Goal: Task Accomplishment & Management: Manage account settings

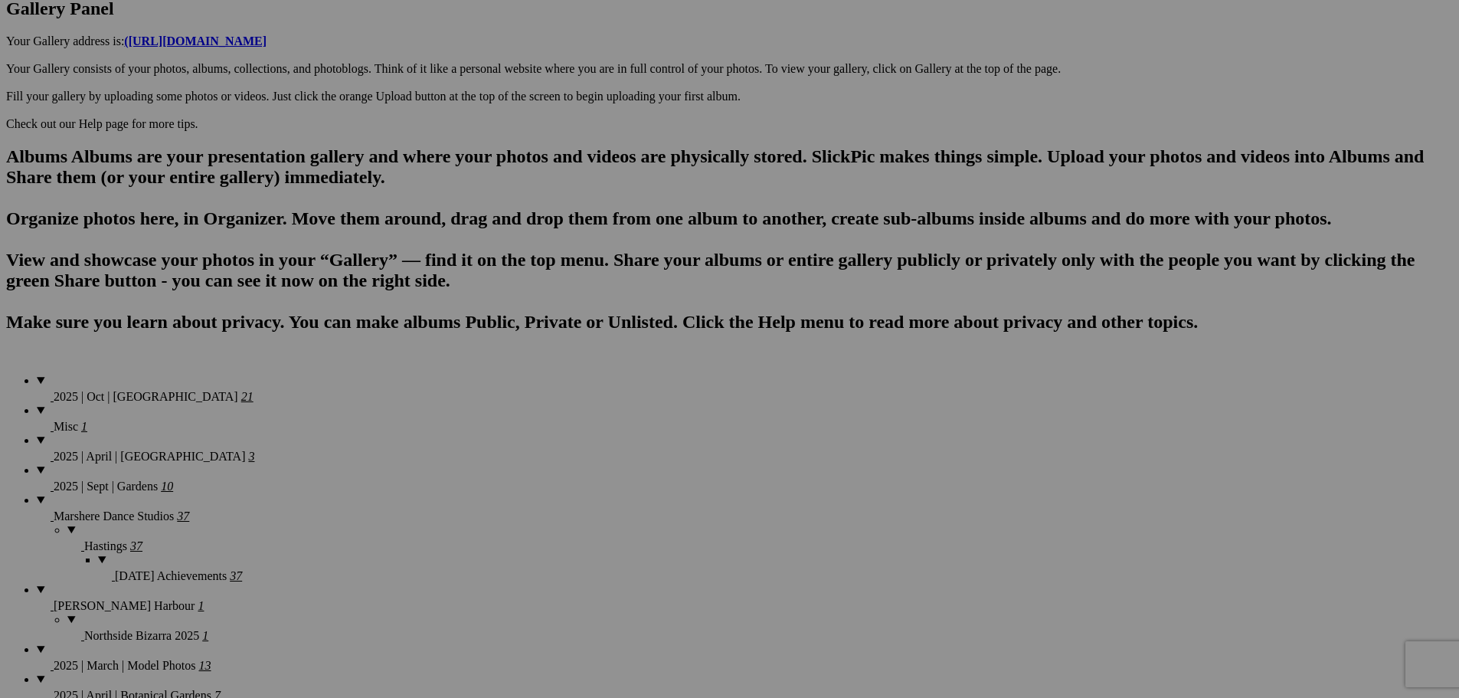
scroll to position [493, 0]
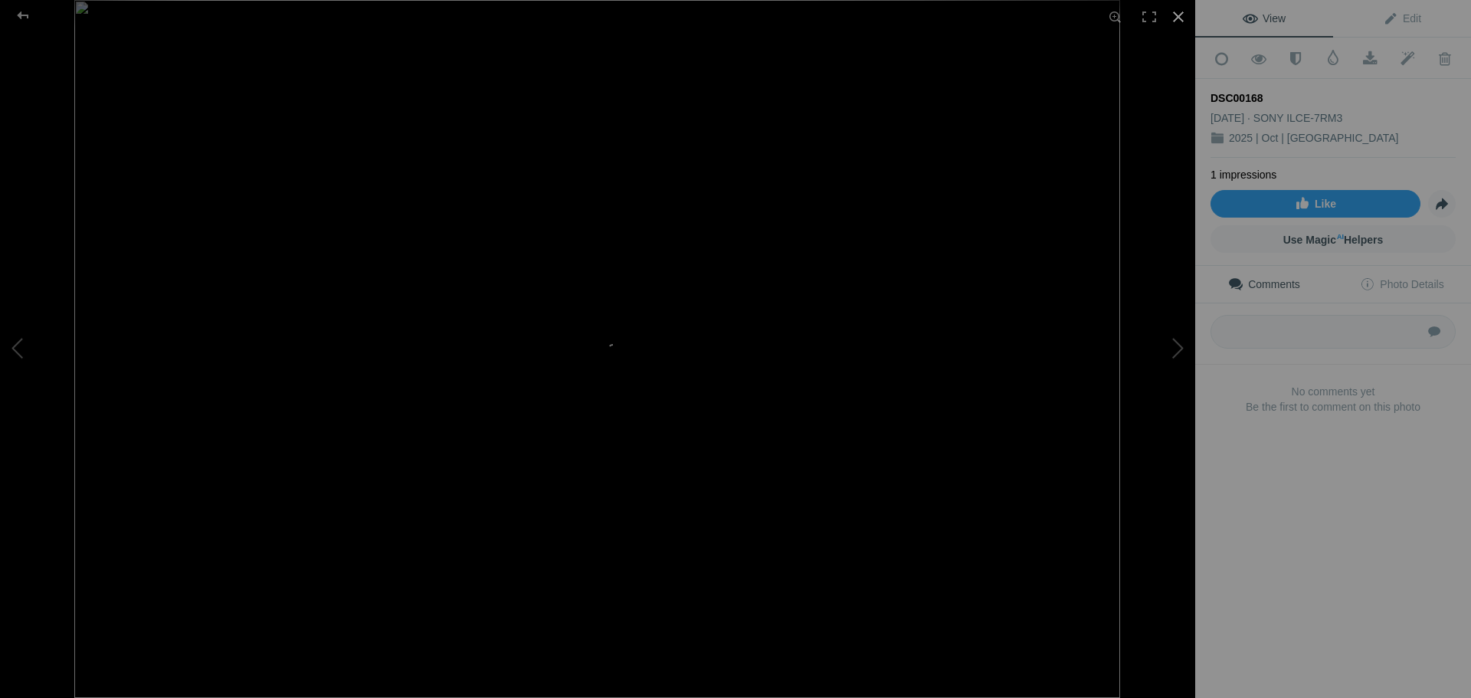
click at [1174, 13] on div at bounding box center [1178, 17] width 34 height 34
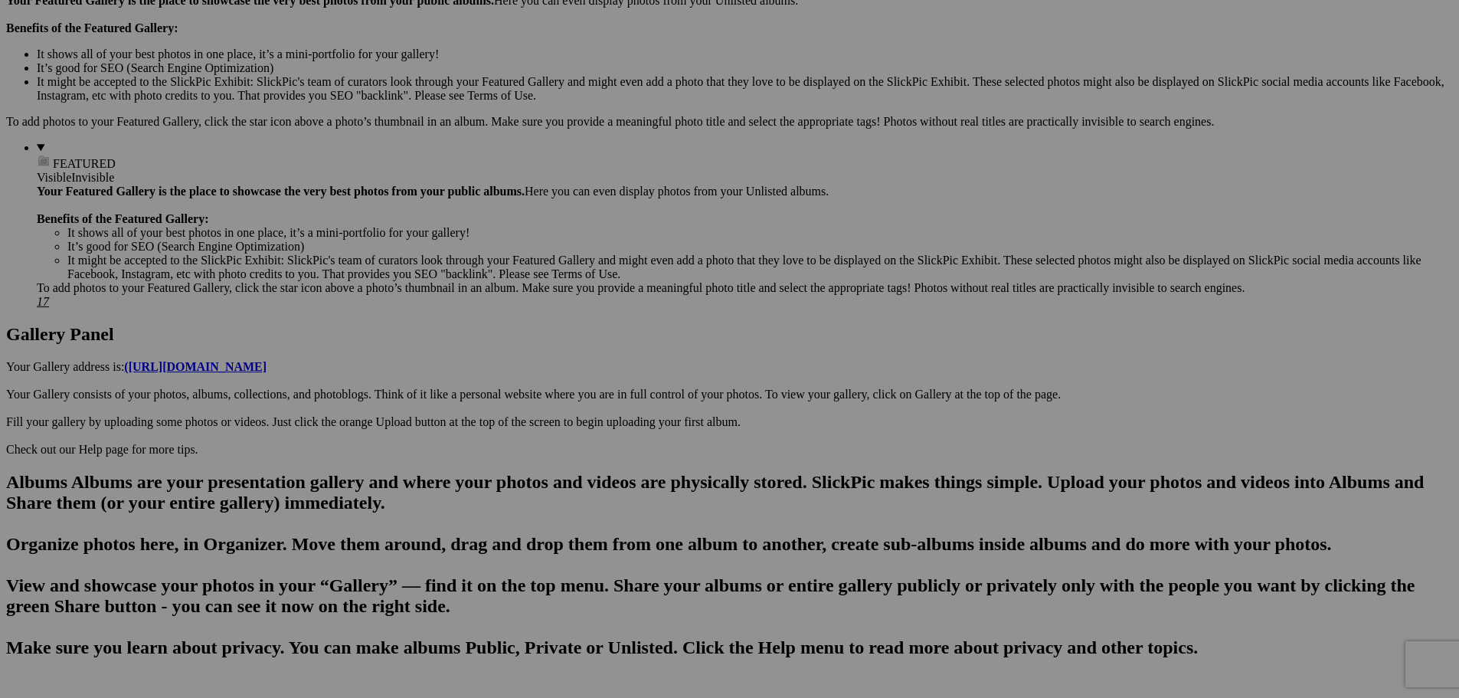
drag, startPoint x: 497, startPoint y: 496, endPoint x: 202, endPoint y: 506, distance: 295.1
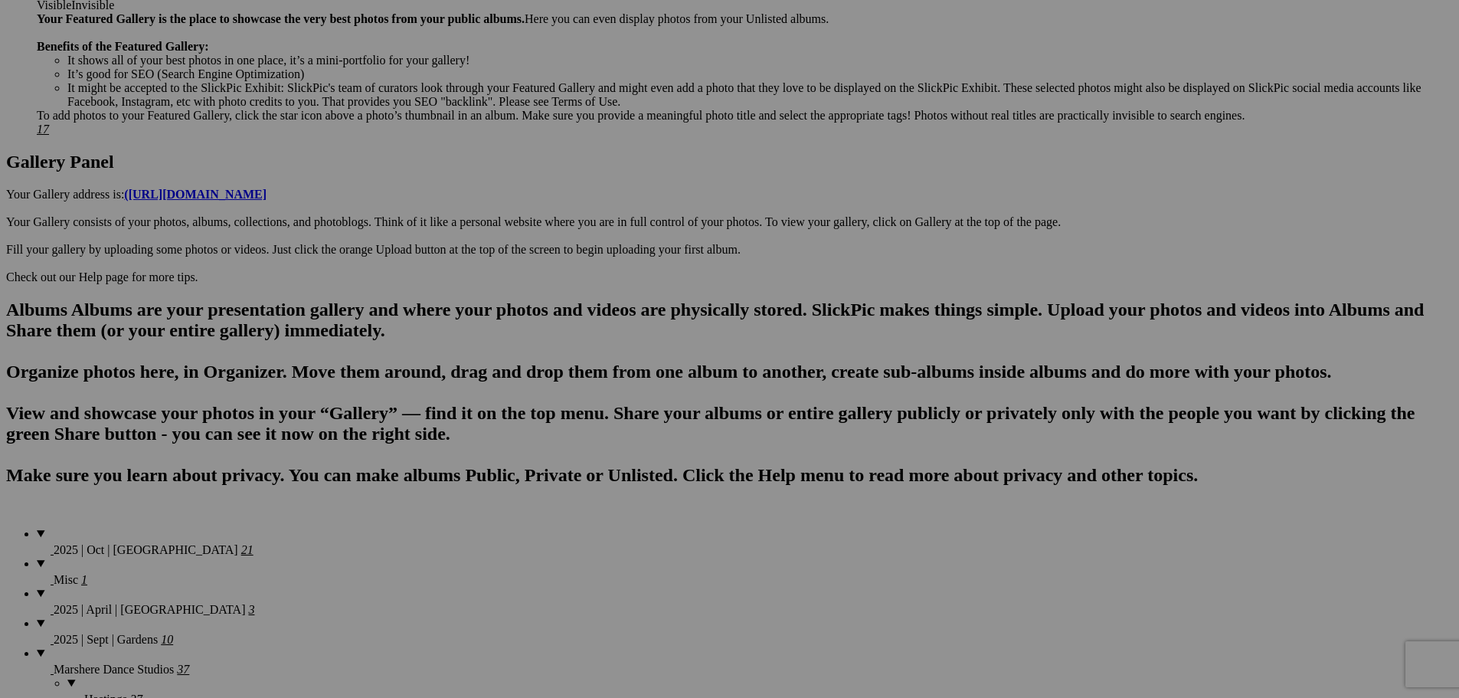
scroll to position [339, 0]
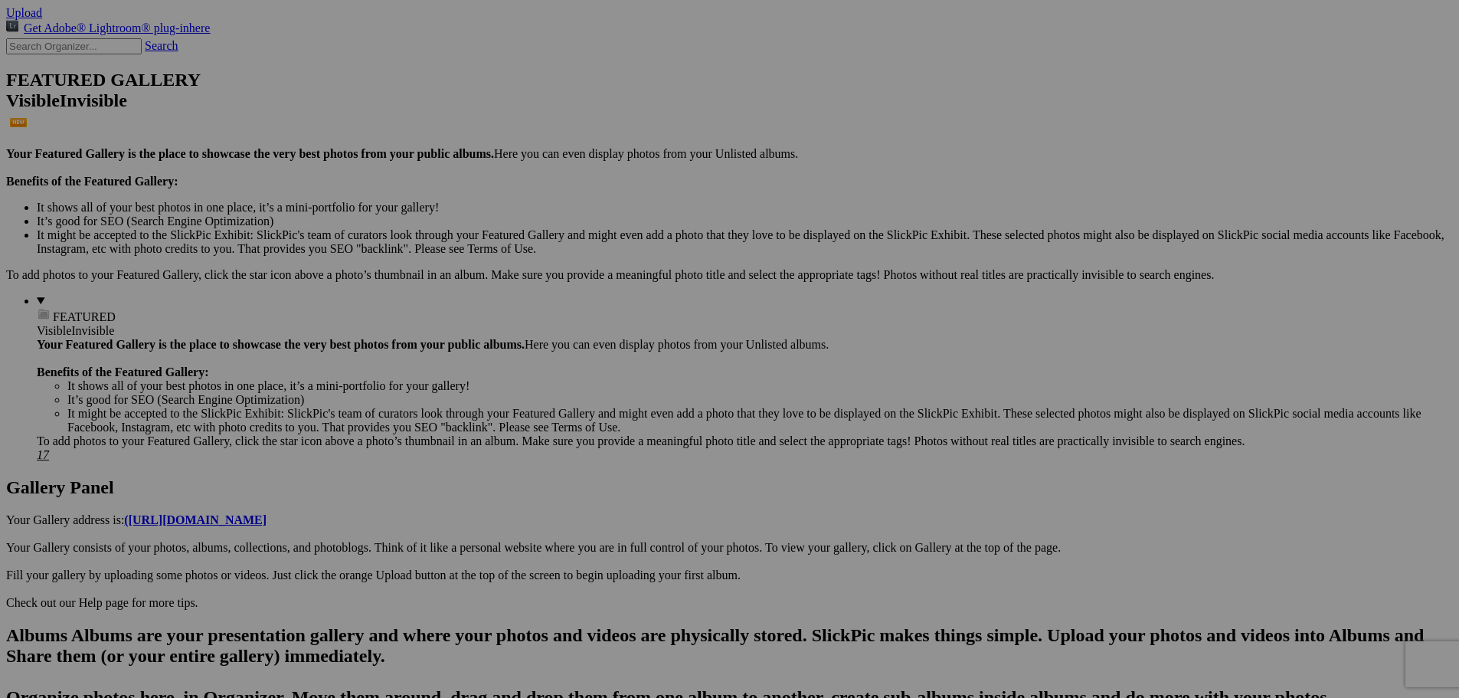
click at [628, 457] on span "Yes" at bounding box center [619, 463] width 18 height 13
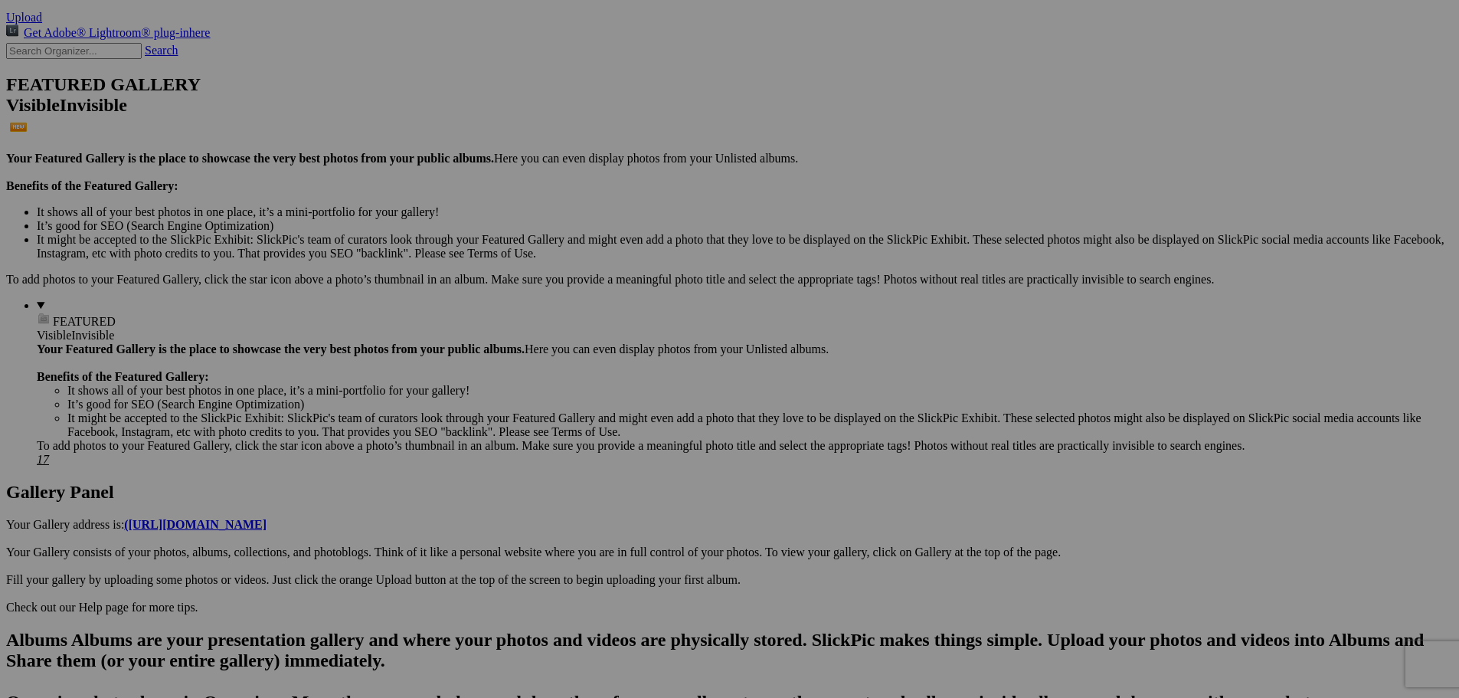
scroll to position [263, 0]
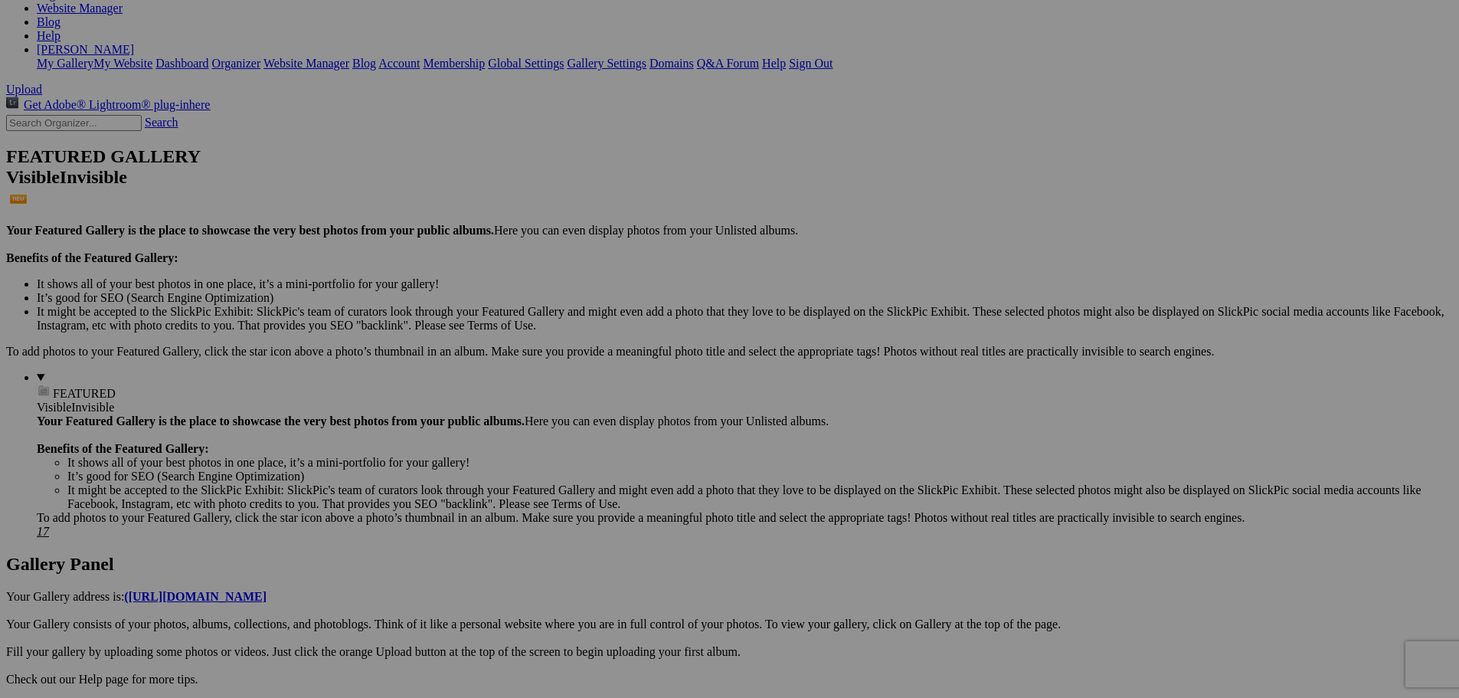
click at [628, 460] on link "Yes" at bounding box center [619, 463] width 18 height 13
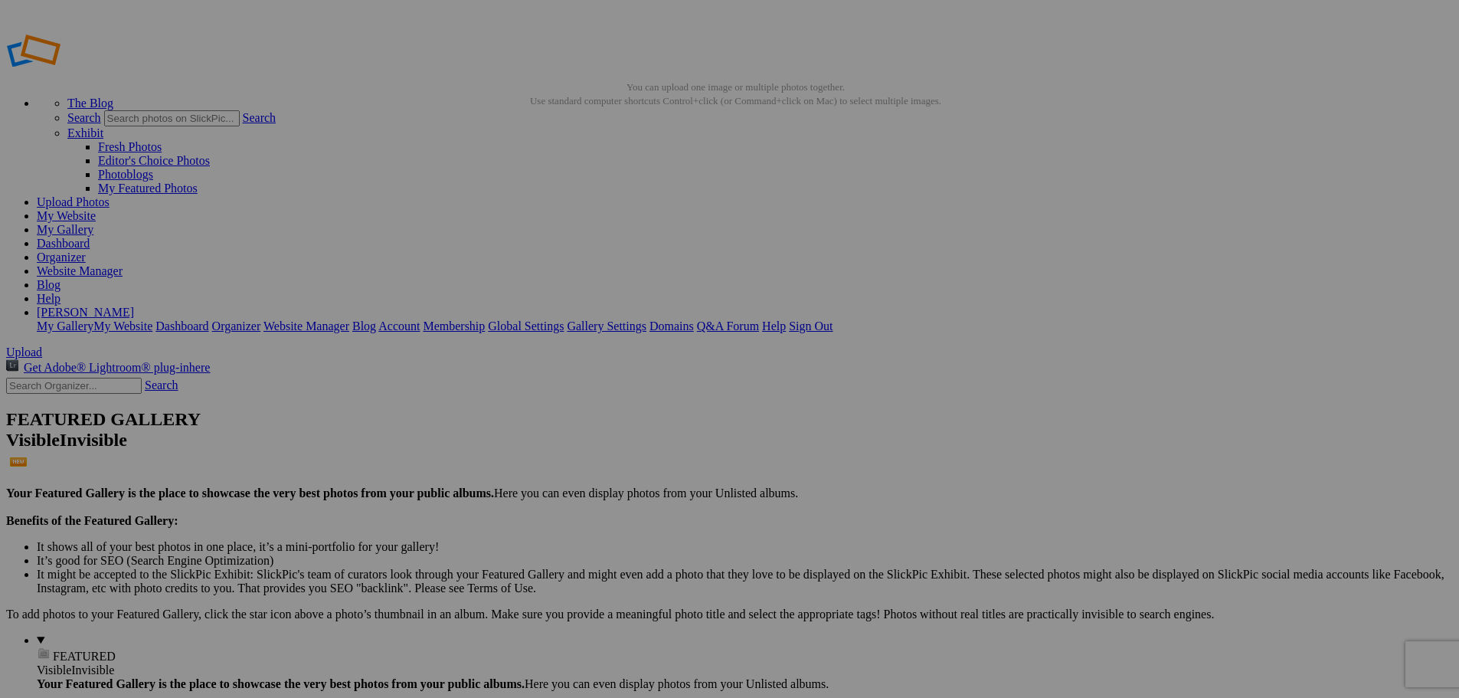
type input "2025 | Oct | [GEOGRAPHIC_DATA]"
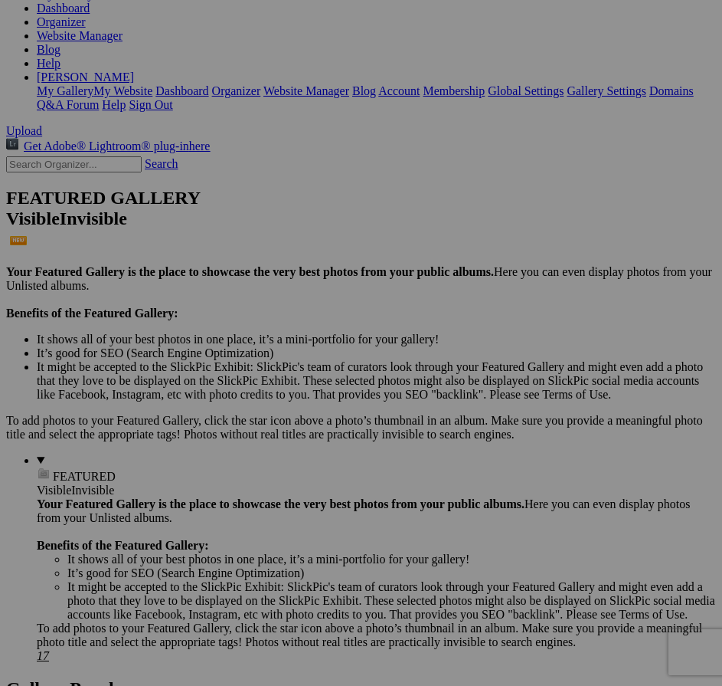
scroll to position [153, 0]
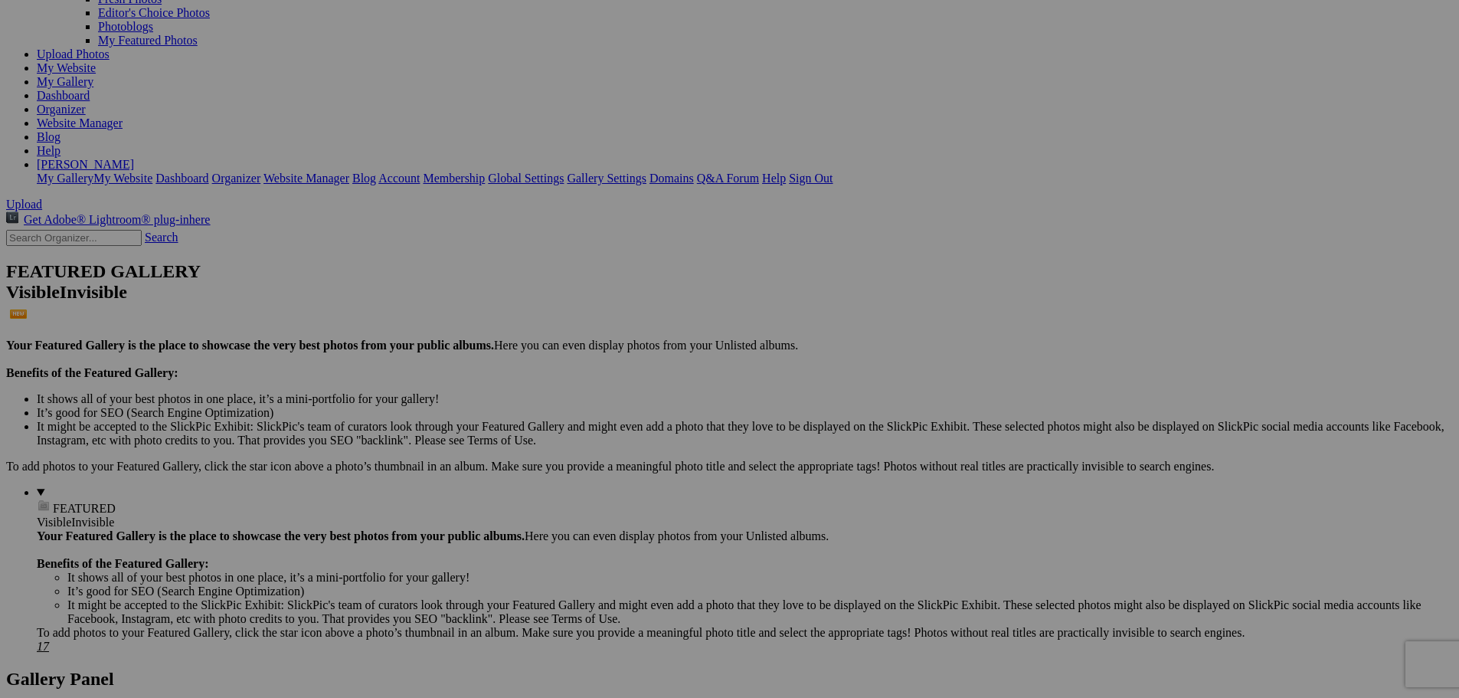
scroll to position [71, 0]
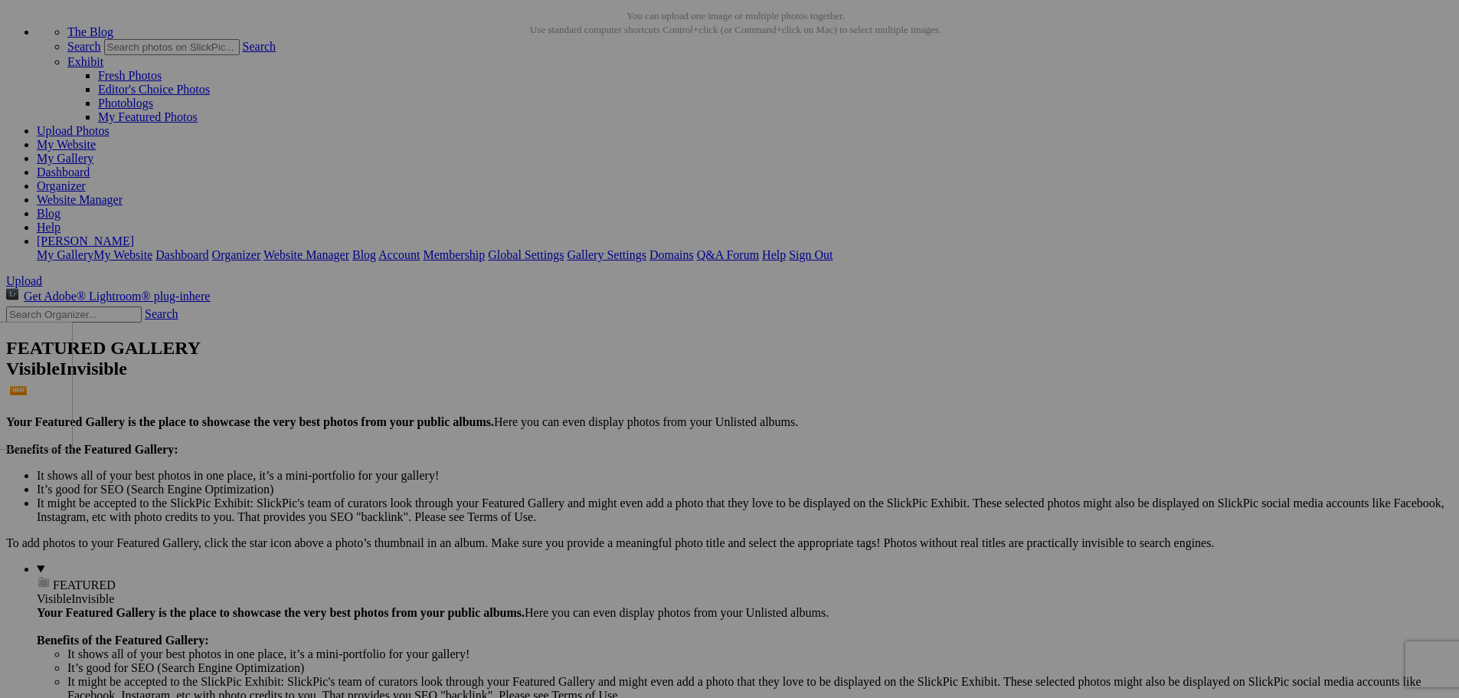
drag, startPoint x: 574, startPoint y: 463, endPoint x: 102, endPoint y: 455, distance: 471.9
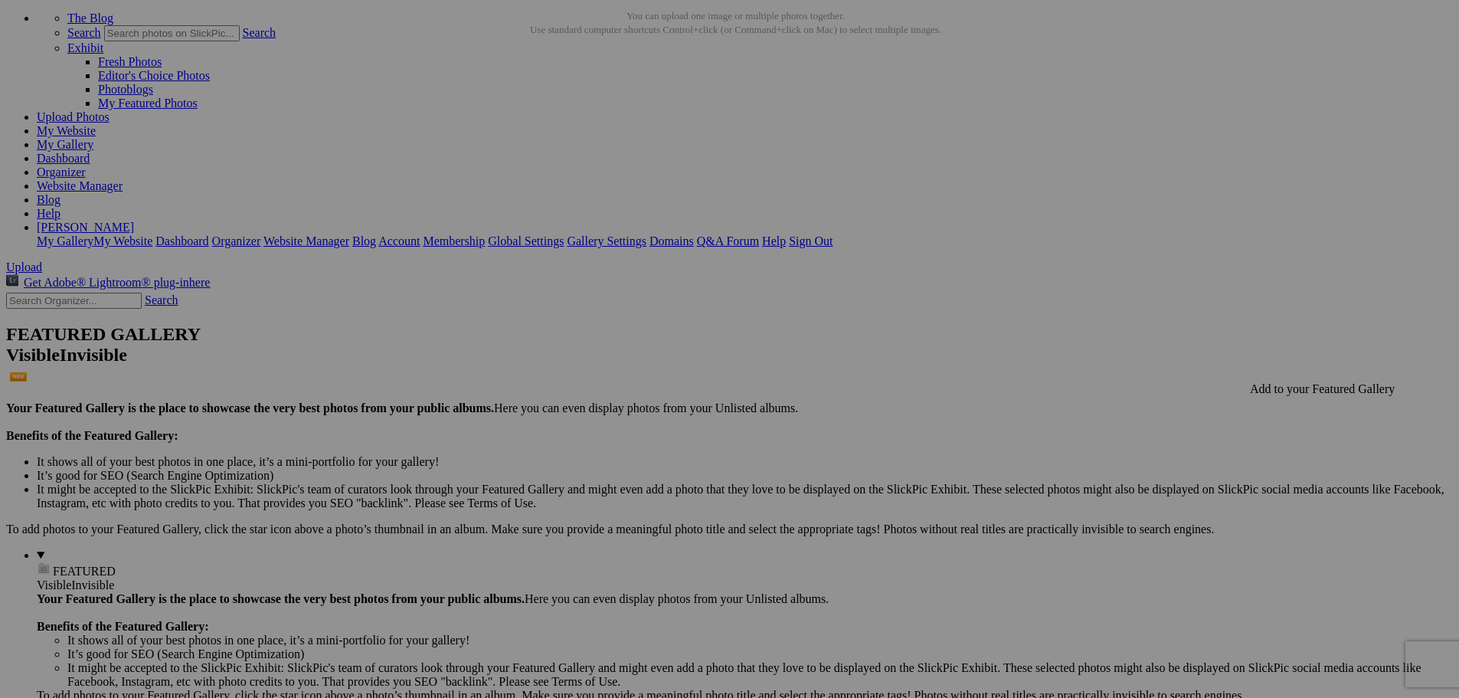
click at [604, 403] on span "Close" at bounding box center [591, 407] width 28 height 13
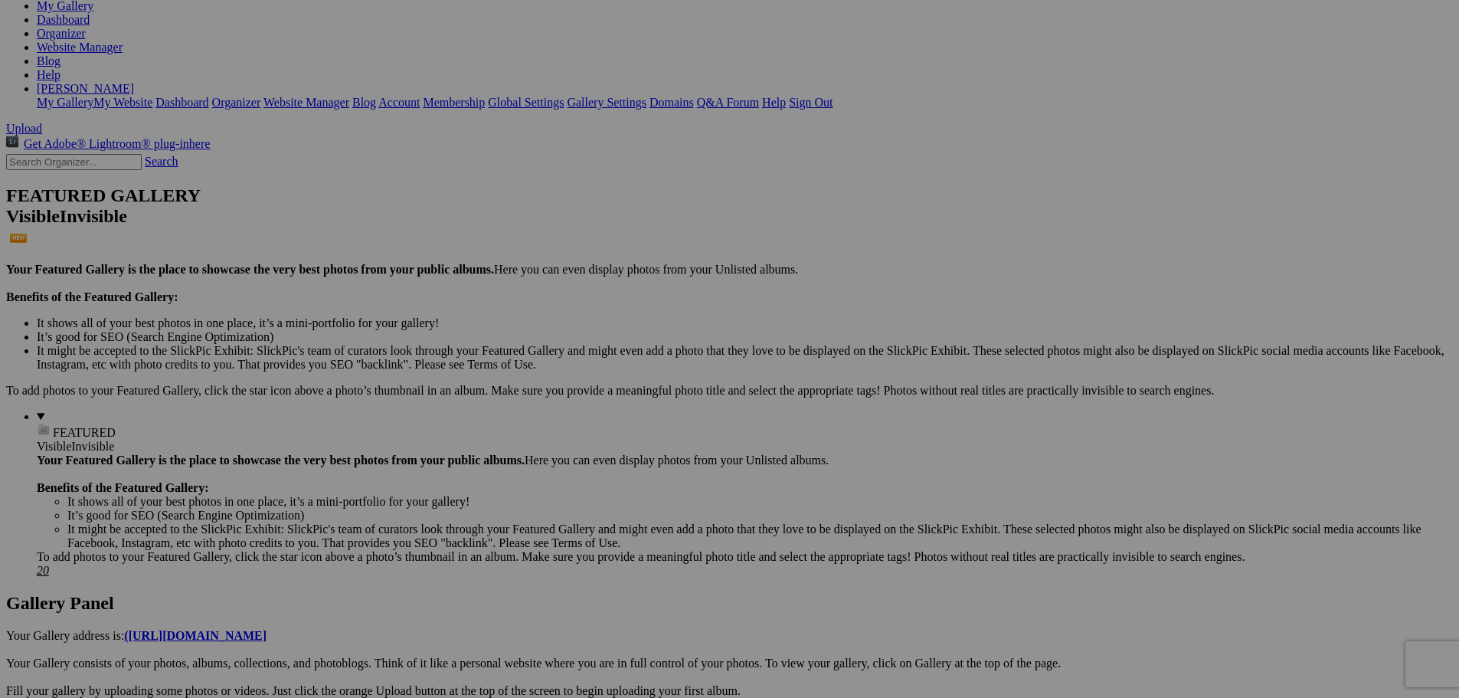
scroll to position [224, 0]
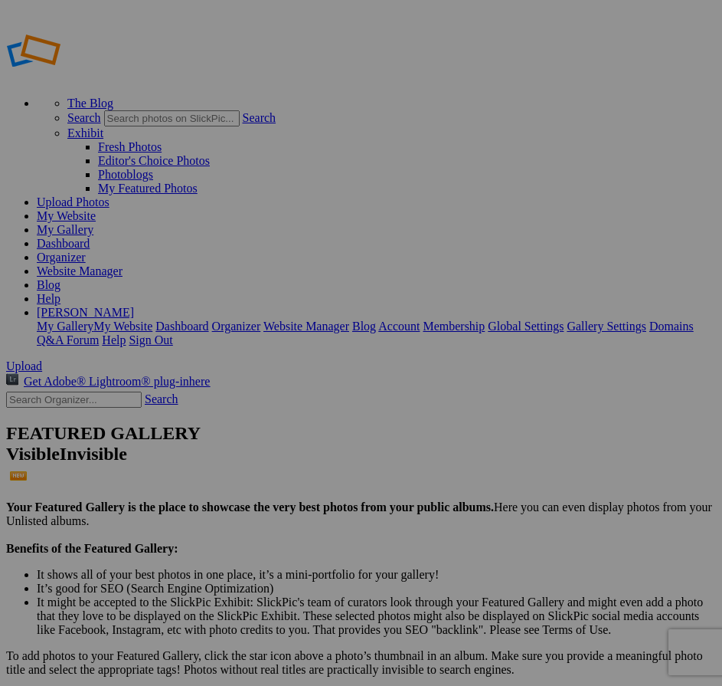
type input "[DATE] Achievements"
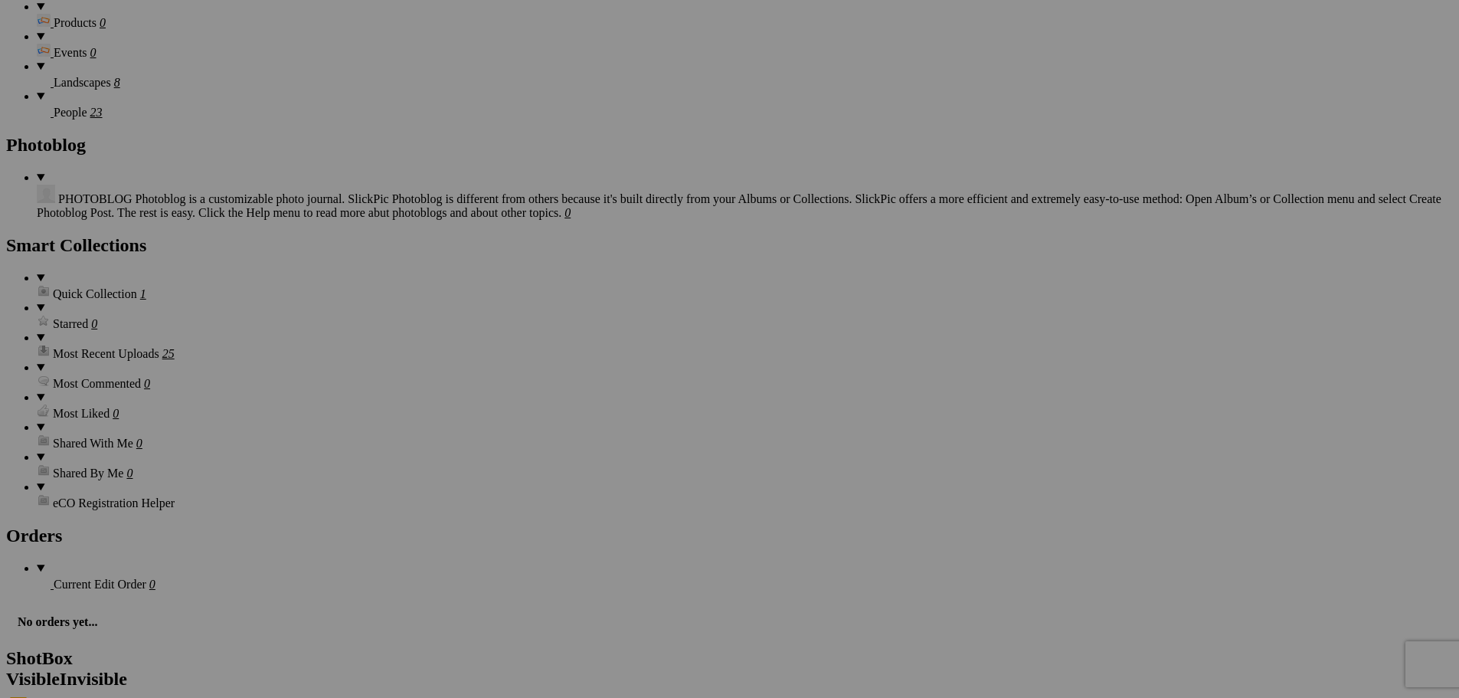
scroll to position [1297, 0]
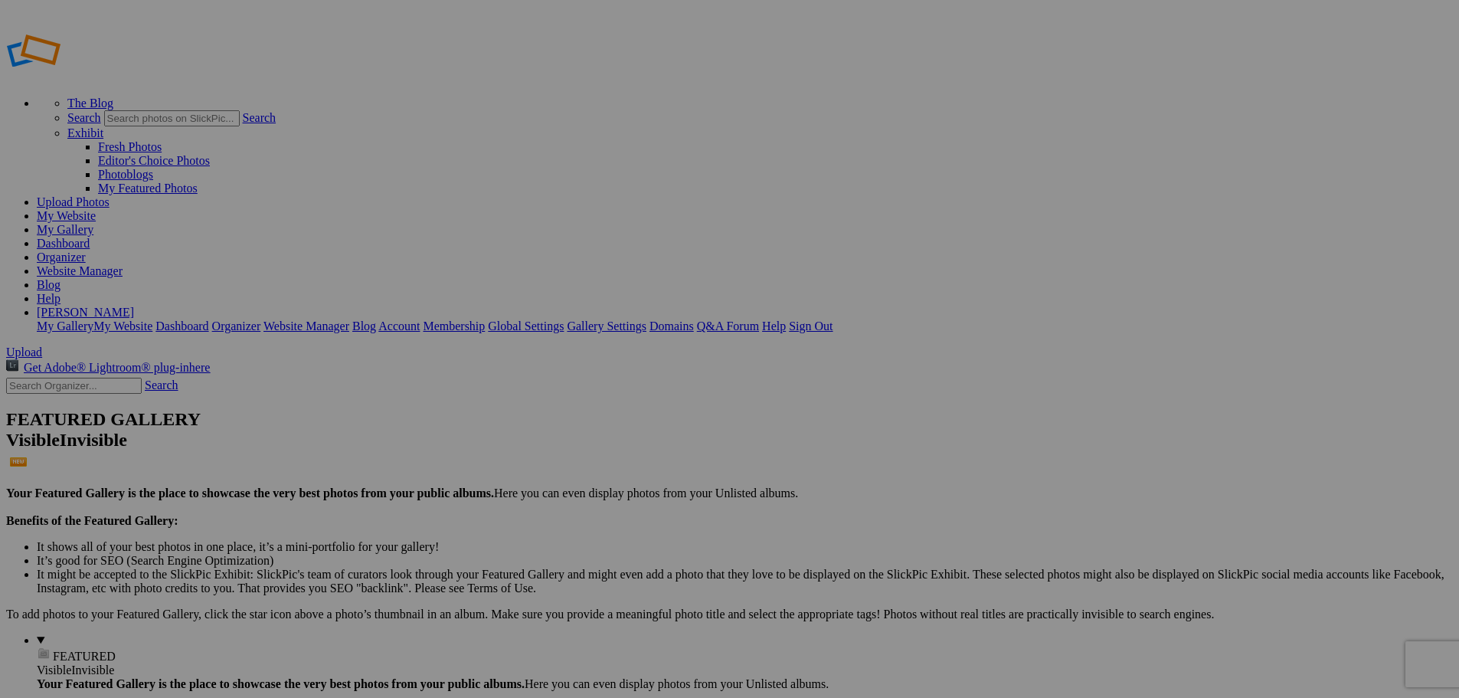
type input "People"
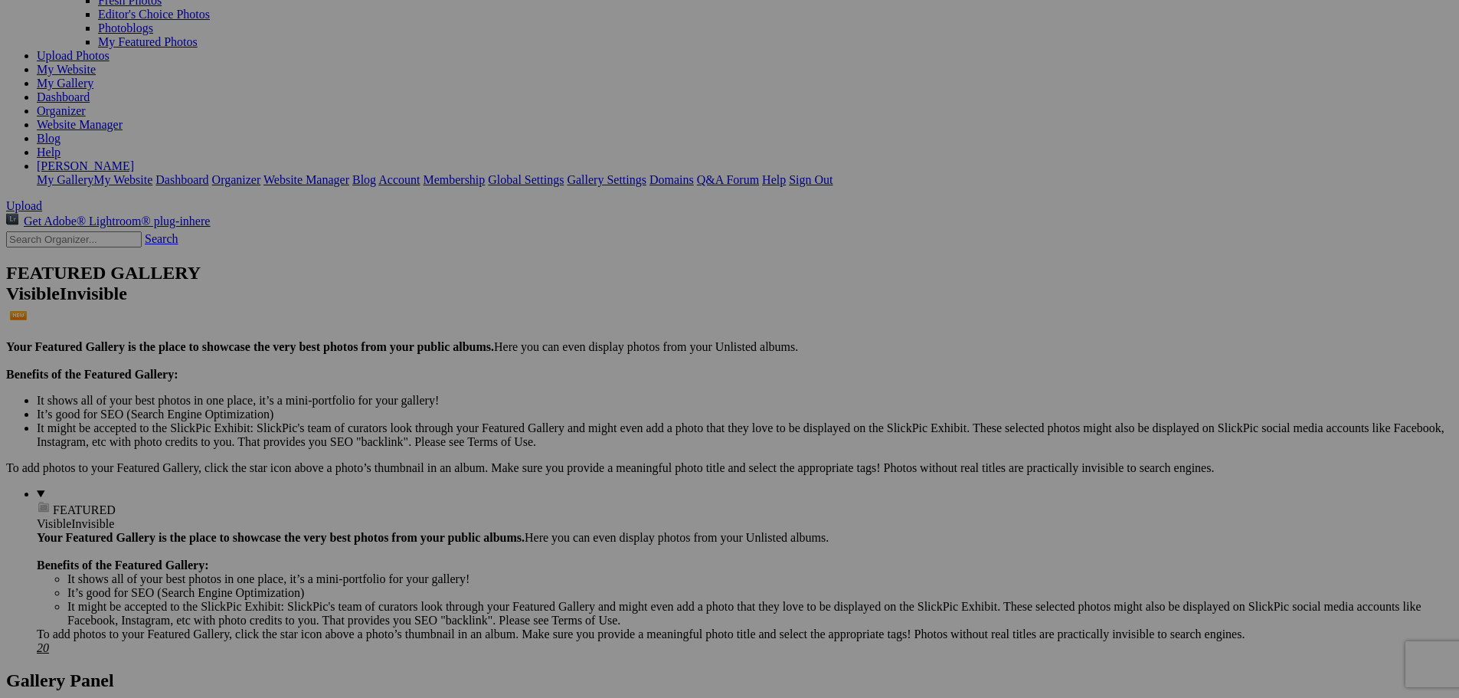
scroll to position [153, 0]
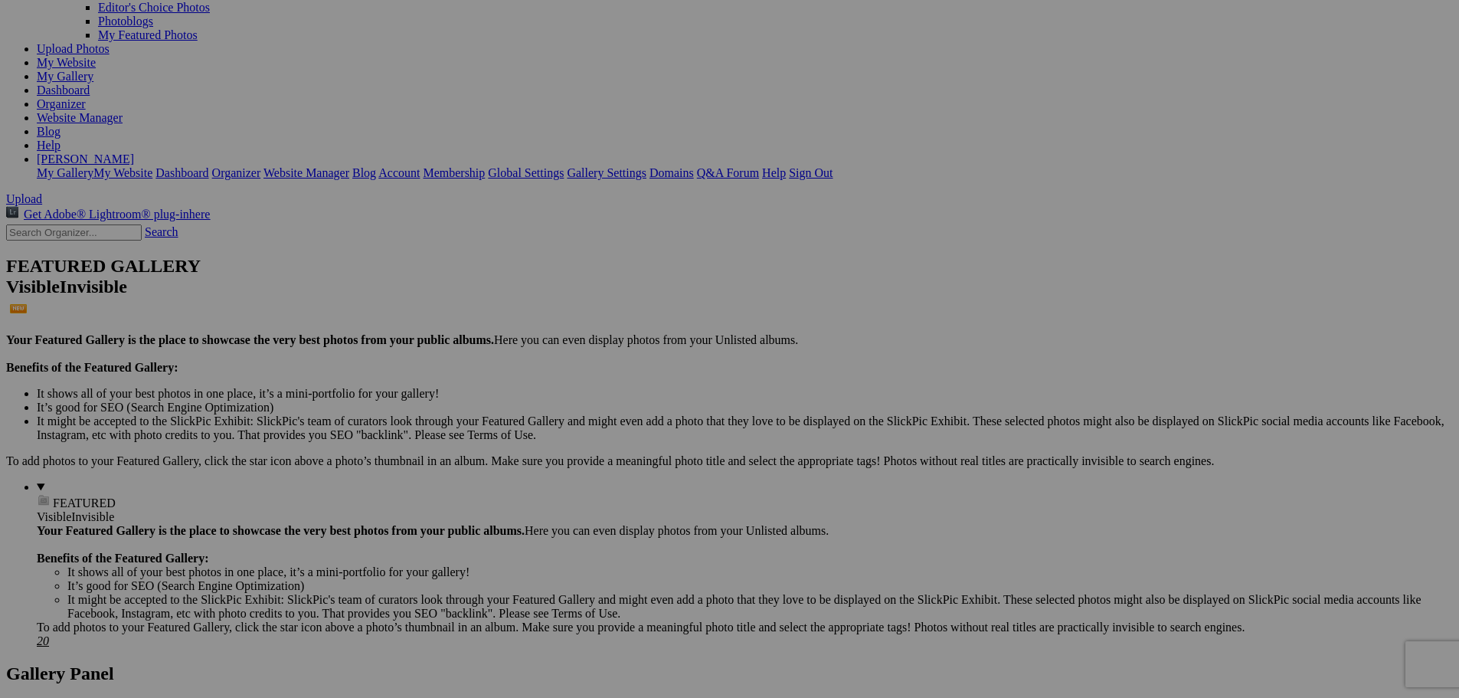
drag, startPoint x: 776, startPoint y: 148, endPoint x: 52, endPoint y: 371, distance: 757.4
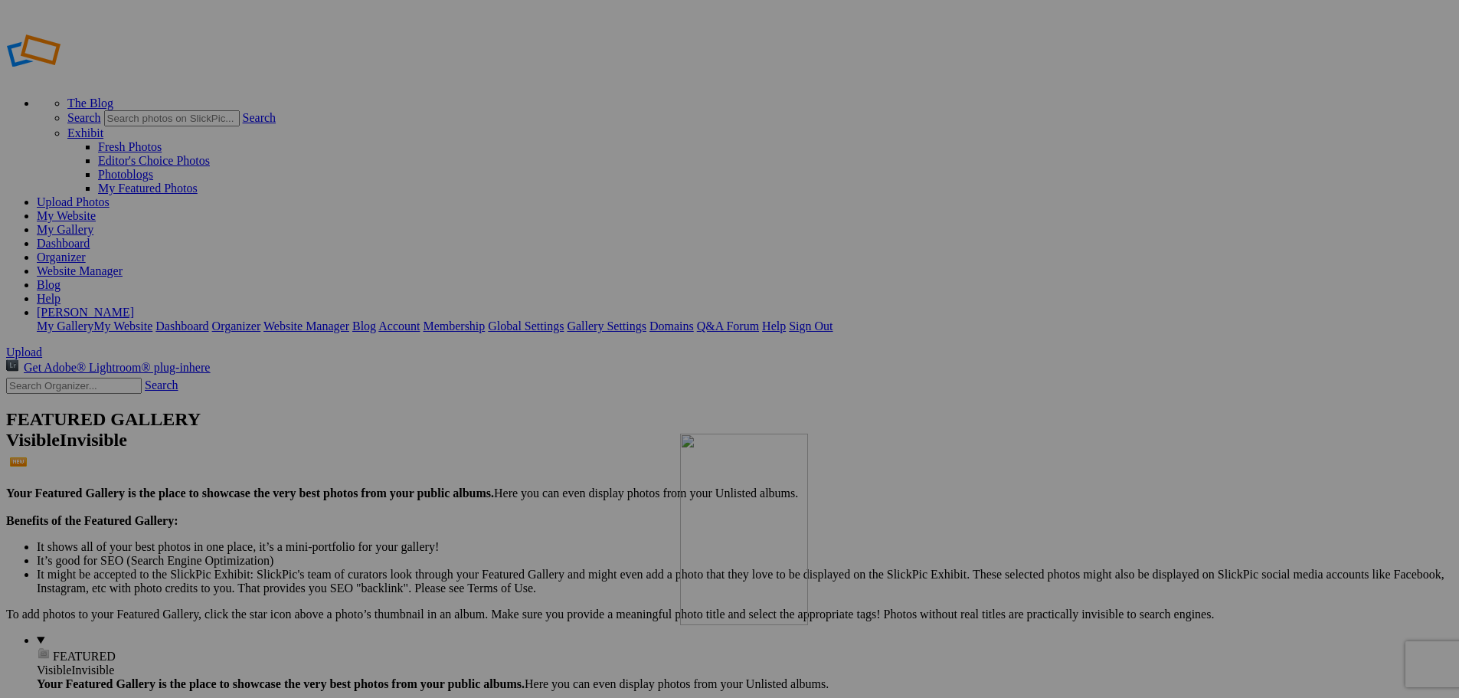
drag, startPoint x: 332, startPoint y: 276, endPoint x: 901, endPoint y: 544, distance: 629.1
